Goal: Complete application form

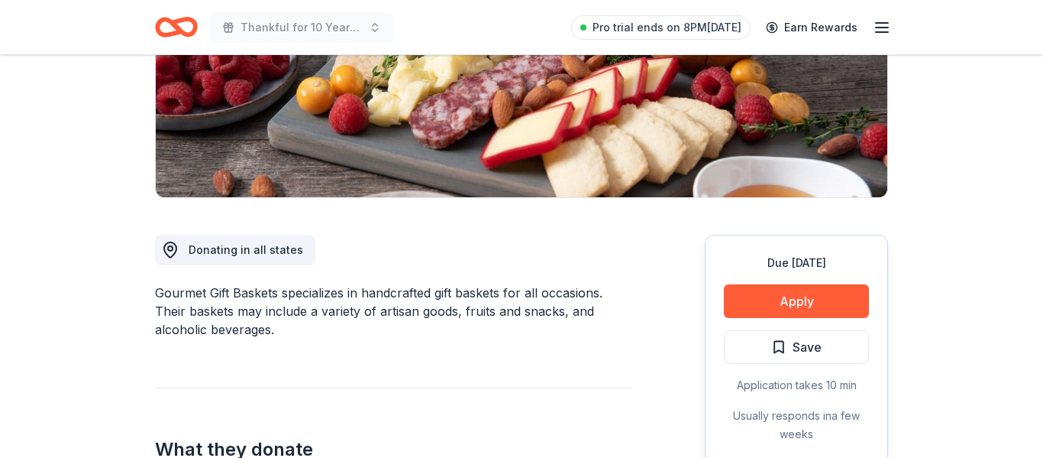
scroll to position [267, 0]
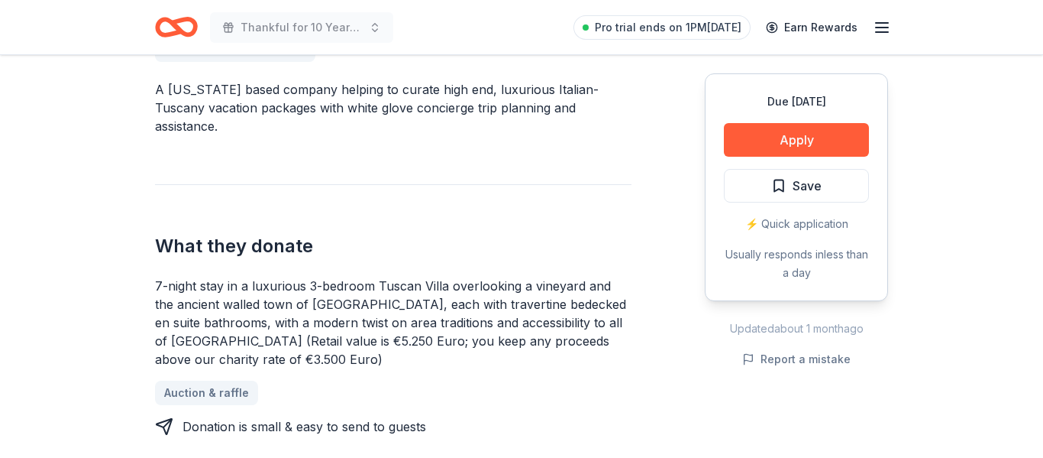
scroll to position [434, 0]
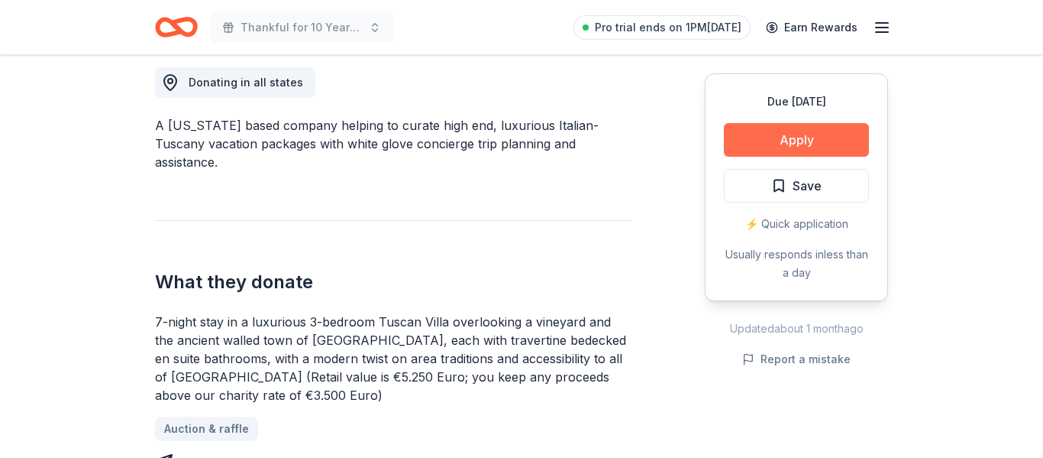
click at [770, 143] on button "Apply" at bounding box center [796, 140] width 145 height 34
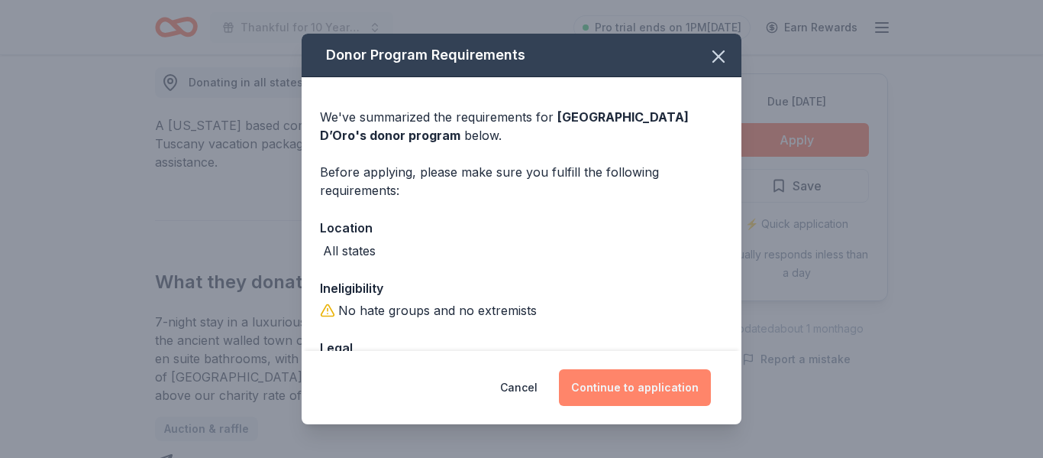
click at [631, 385] on button "Continue to application" at bounding box center [635, 387] width 152 height 37
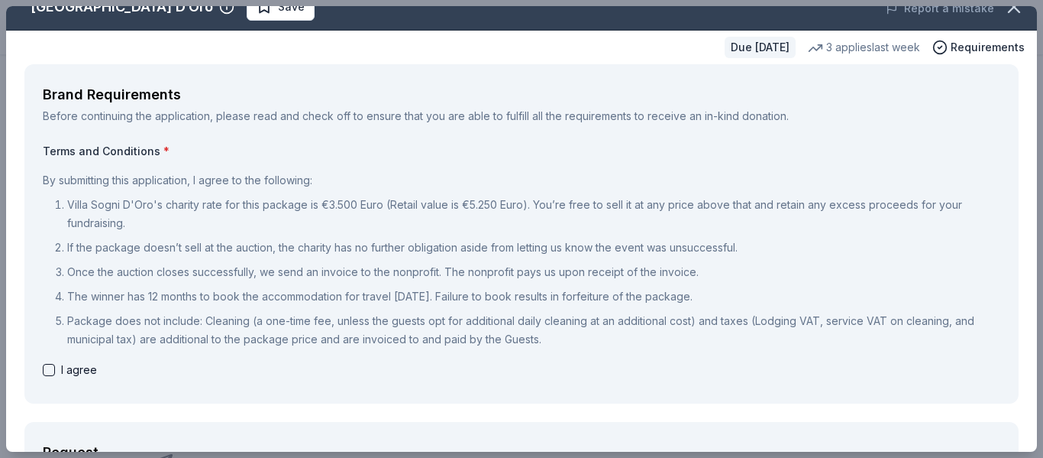
scroll to position [15, 0]
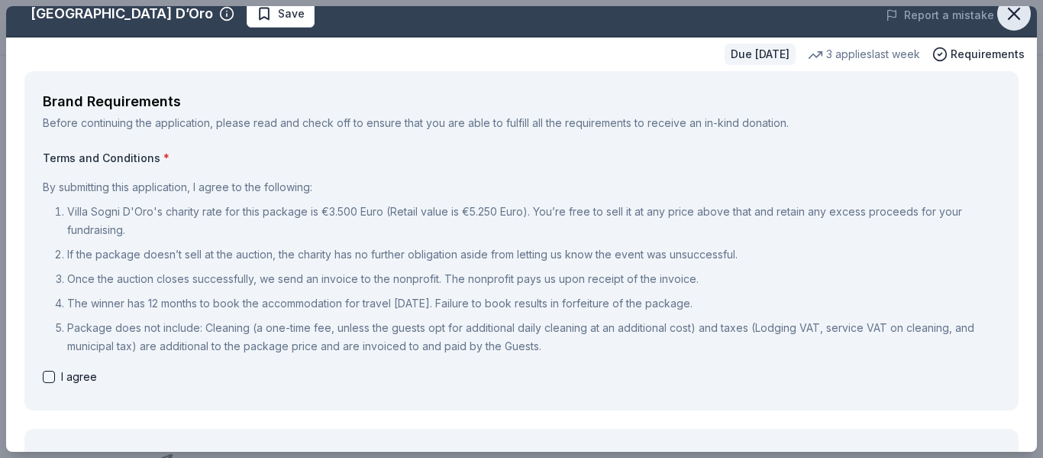
click at [1014, 7] on icon "button" at bounding box center [1014, 13] width 21 height 21
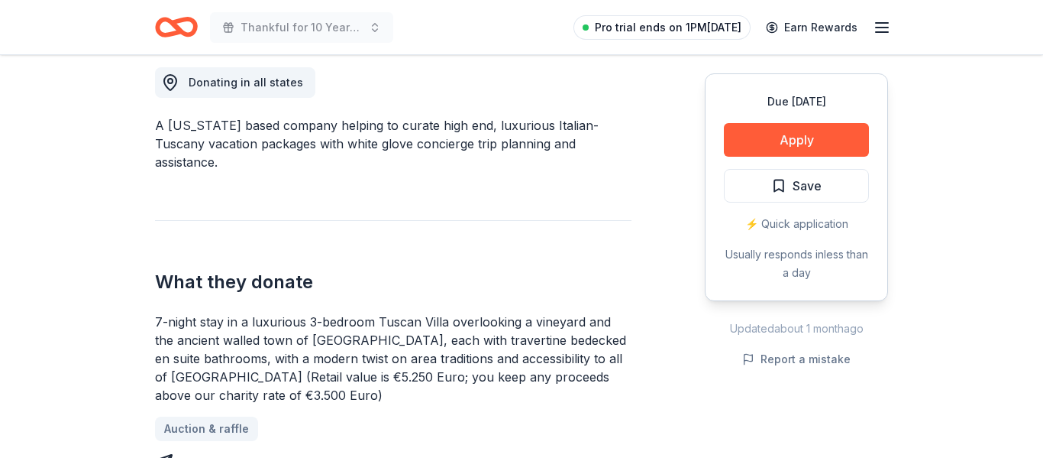
scroll to position [0, 0]
